Goal: Information Seeking & Learning: Check status

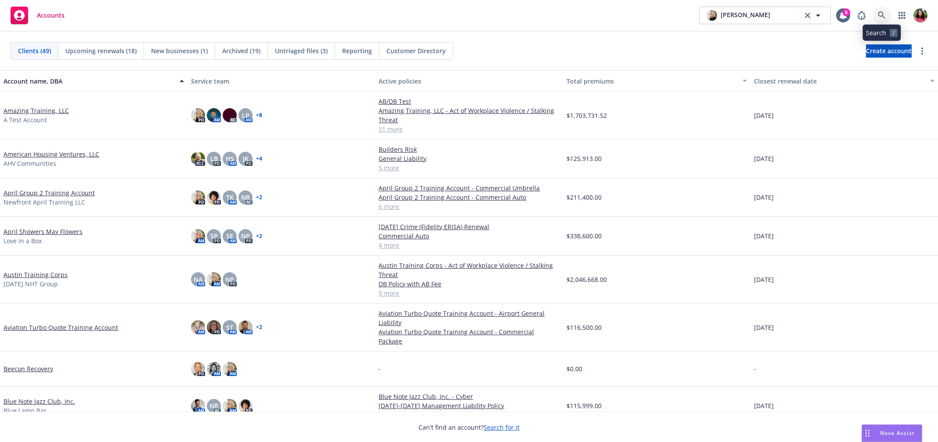
click at [881, 14] on icon at bounding box center [882, 15] width 8 height 8
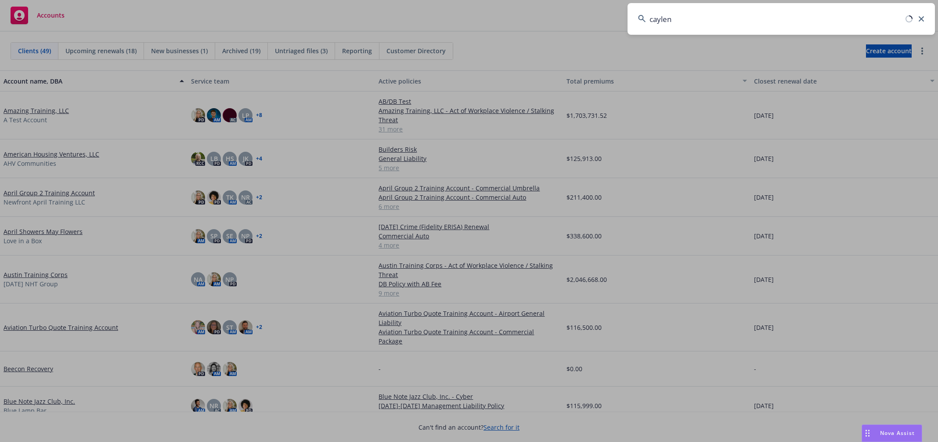
type input "caylent"
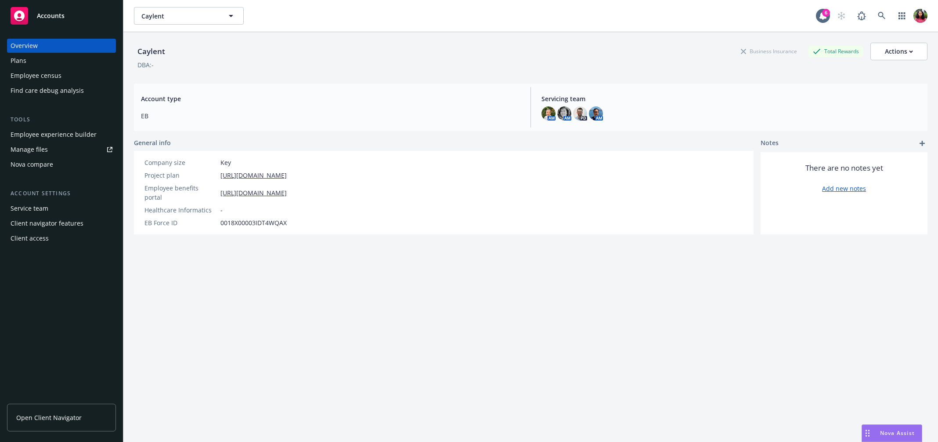
click at [52, 79] on div "Employee census" at bounding box center [36, 76] width 51 height 14
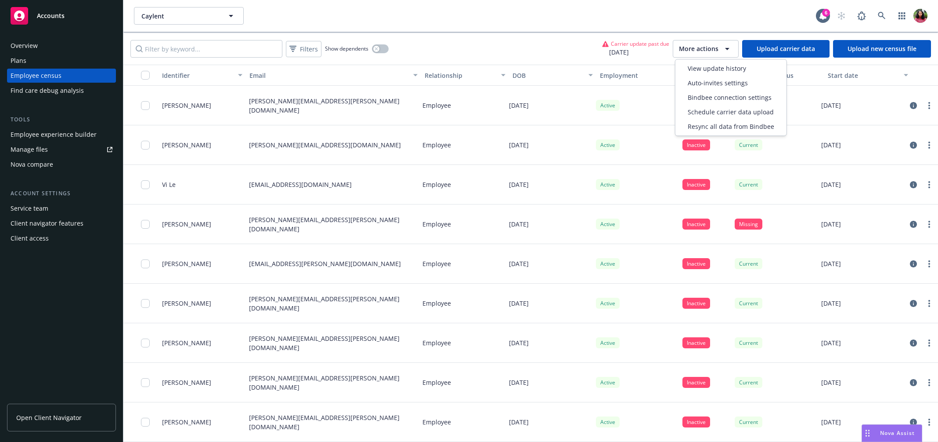
click at [722, 49] on div "More actions" at bounding box center [706, 48] width 54 height 11
click at [717, 69] on span "View update history" at bounding box center [717, 68] width 58 height 9
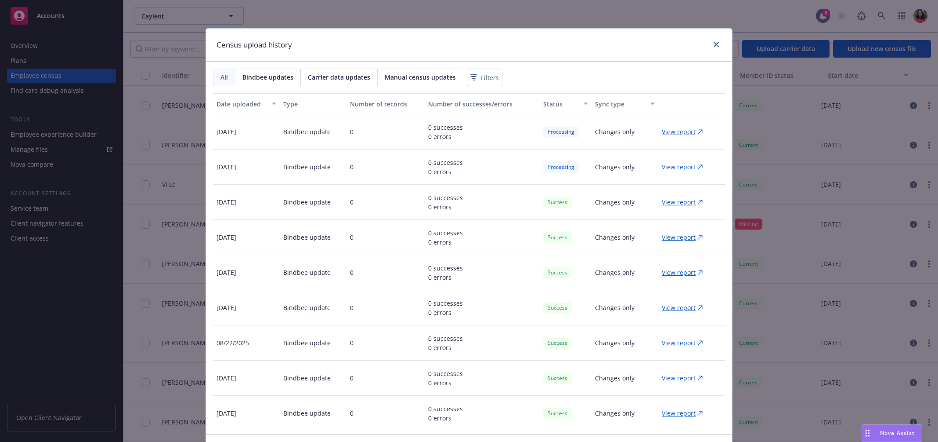
click at [667, 164] on p "View report" at bounding box center [679, 166] width 34 height 9
